Goal: Task Accomplishment & Management: Use online tool/utility

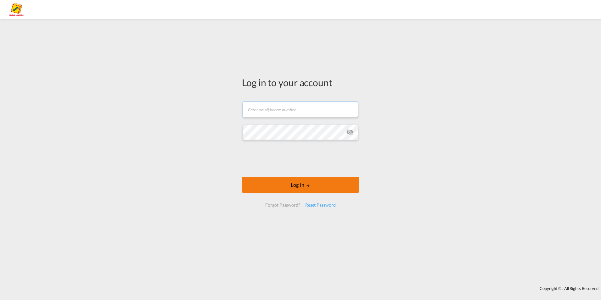
type input "[PERSON_NAME][EMAIL_ADDRESS][PERSON_NAME][PERSON_NAME][DOMAIN_NAME]"
click at [315, 190] on button "Log In" at bounding box center [300, 185] width 117 height 16
